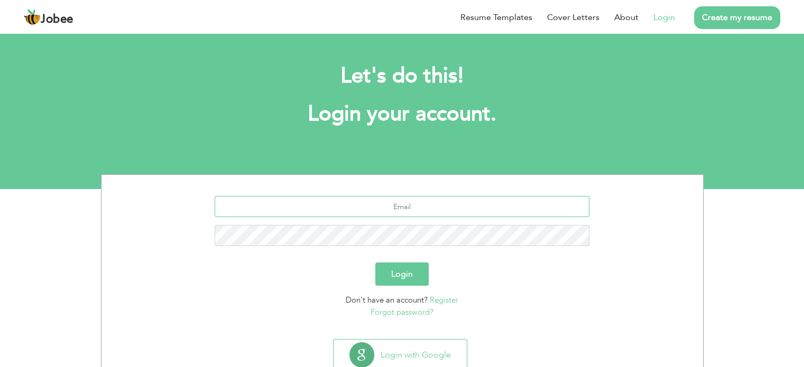
click at [421, 204] on input "text" at bounding box center [402, 206] width 375 height 21
click at [432, 208] on input "text" at bounding box center [402, 206] width 375 height 21
type input "uroobabatool4@gmail.com"
click at [397, 273] on button "Login" at bounding box center [401, 274] width 53 height 23
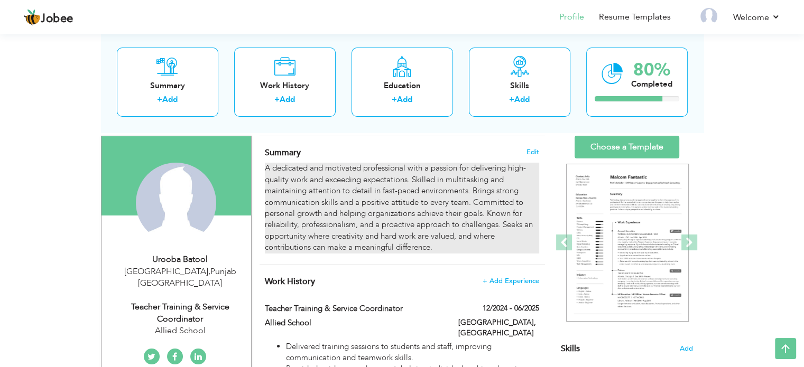
click at [323, 249] on div "A dedicated and motivated professional with a passion for delivering high-quali…" at bounding box center [402, 208] width 274 height 90
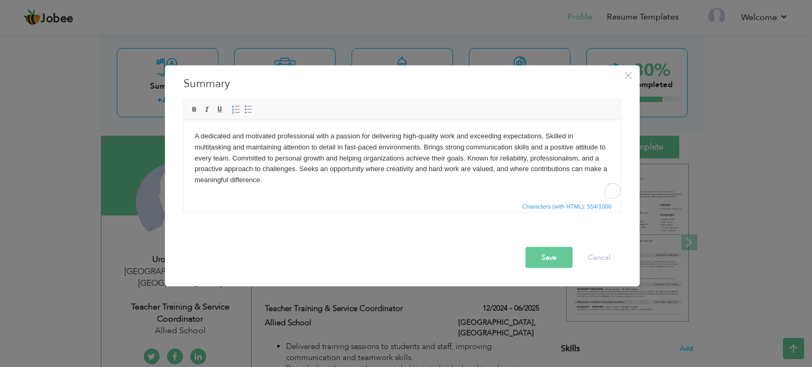
click at [348, 170] on body "A dedicated and motivated professional with a passion for delivering high-quali…" at bounding box center [401, 158] width 415 height 55
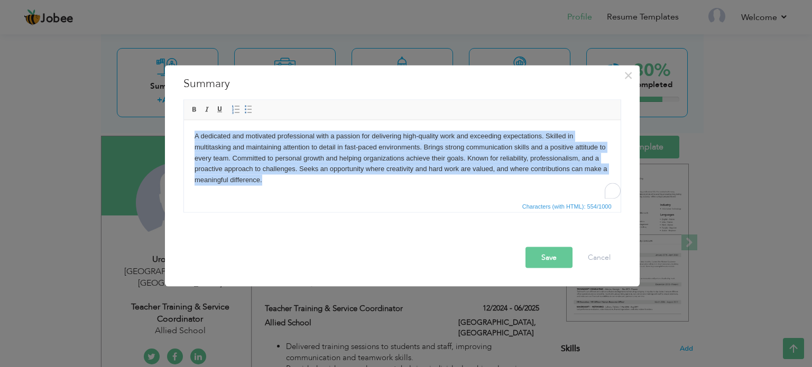
click at [348, 170] on body "A dedicated and motivated professional with a passion for delivering high-quali…" at bounding box center [401, 158] width 415 height 55
copy body "A dedicated and motivated professional with a passion for delivering high-quali…"
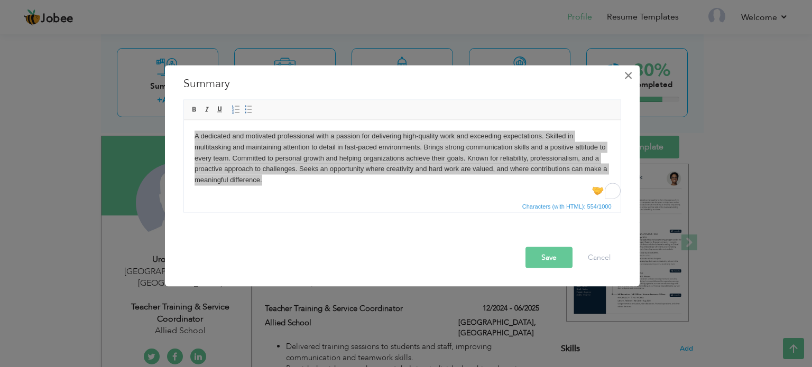
click at [631, 78] on span "×" at bounding box center [627, 75] width 9 height 19
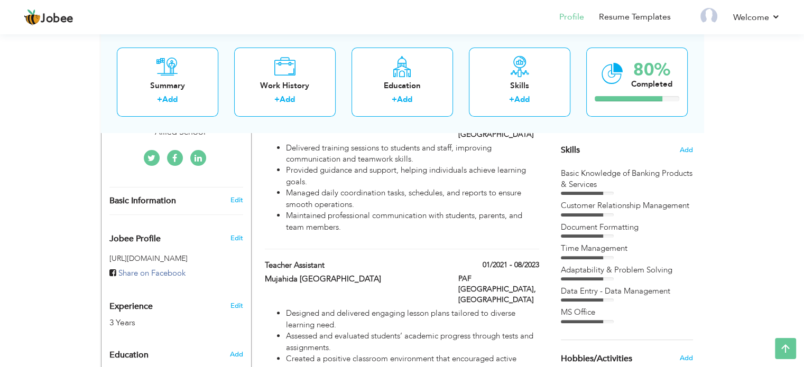
scroll to position [263, 0]
